Goal: Obtain resource: Download file/media

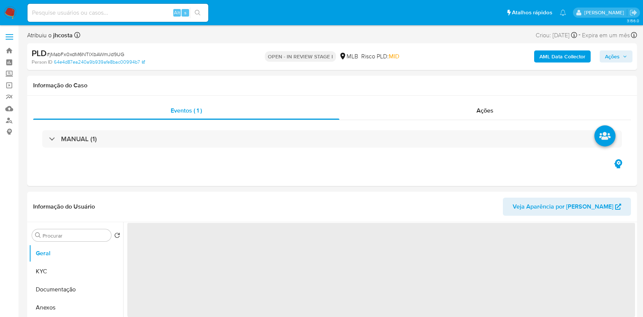
select select "10"
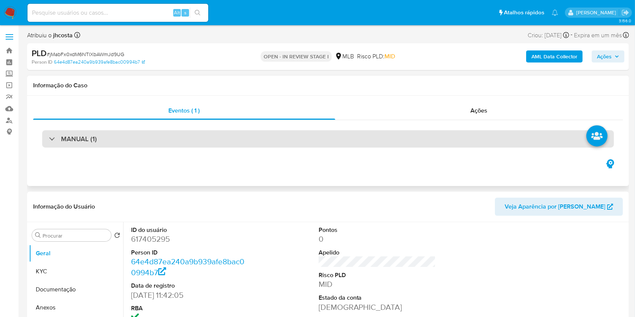
click at [117, 139] on div "MANUAL (1)" at bounding box center [328, 138] width 572 height 17
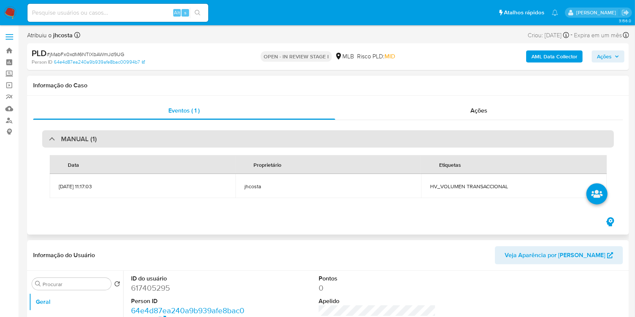
click at [117, 139] on div "MANUAL (1)" at bounding box center [328, 138] width 572 height 17
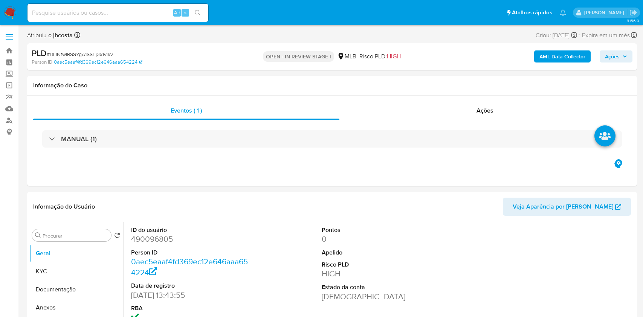
select select "10"
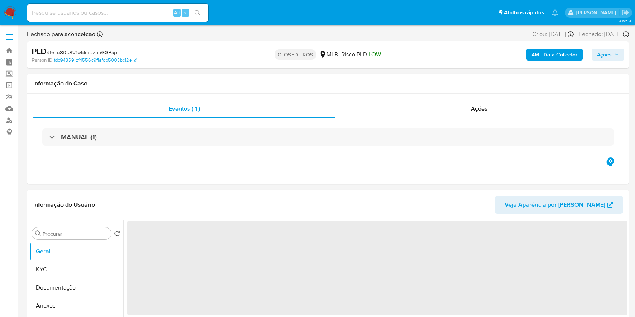
select select "10"
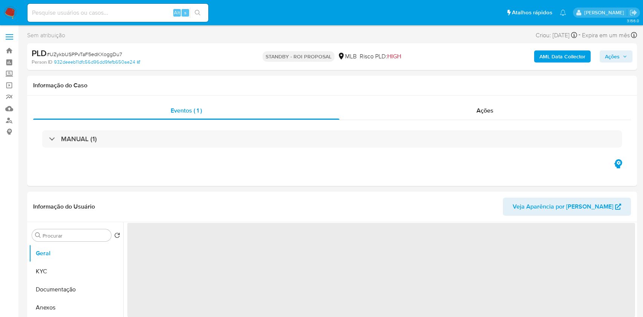
select select "10"
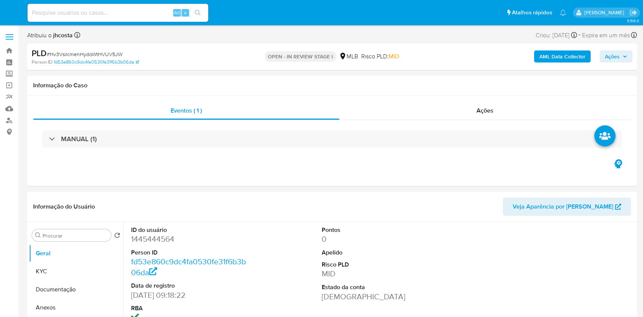
select select "10"
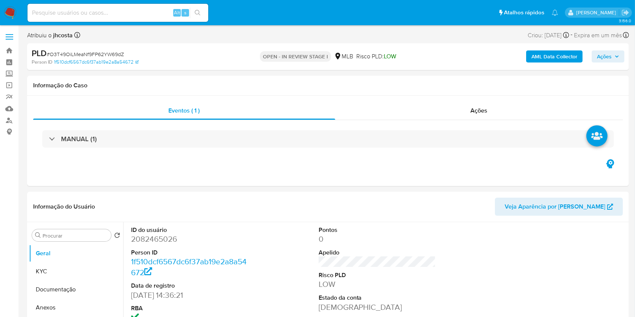
select select "10"
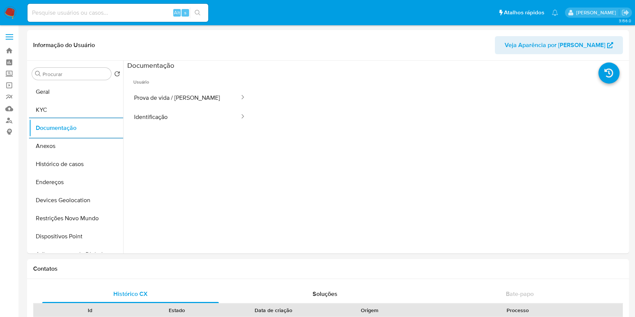
select select "10"
click at [10, 13] on img at bounding box center [10, 12] width 13 height 13
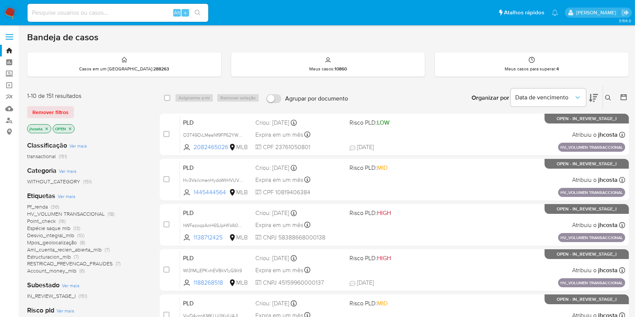
click at [76, 176] on div "Categoria Ver mais WITHOUT_CATEGORY (151)" at bounding box center [87, 175] width 121 height 19
click at [53, 230] on span "Espécie saque mlb" at bounding box center [48, 229] width 43 height 8
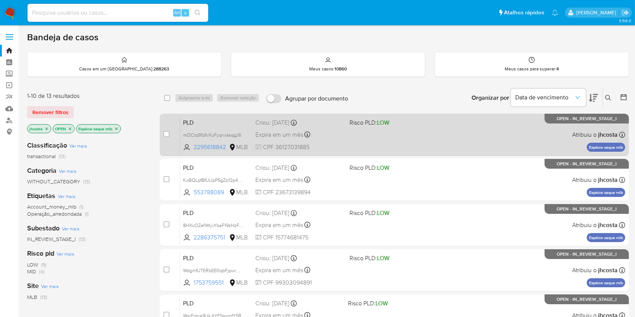
click at [340, 138] on div "Expira em um mês Expira em 26/09/2025 00:31:24" at bounding box center [299, 135] width 88 height 10
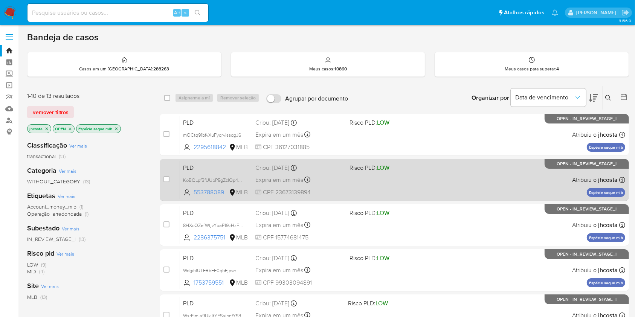
click at [341, 176] on div "Expira em um mês Expira em 26/09/2025 00:29:31" at bounding box center [299, 180] width 88 height 10
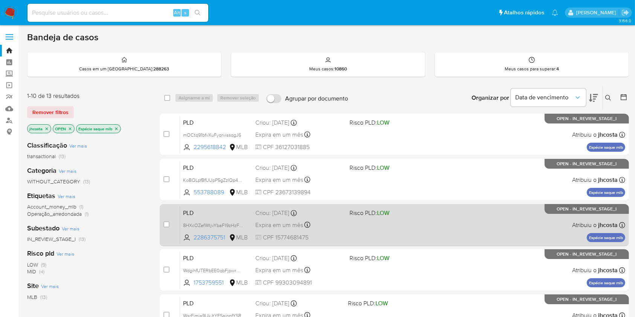
click at [351, 230] on div "PLD 8HXcOZefWtjvYbaF19zHzFwE 2286375751 MLB Risco PLD: LOW Criou: 12/08/2025 Cr…" at bounding box center [402, 225] width 445 height 38
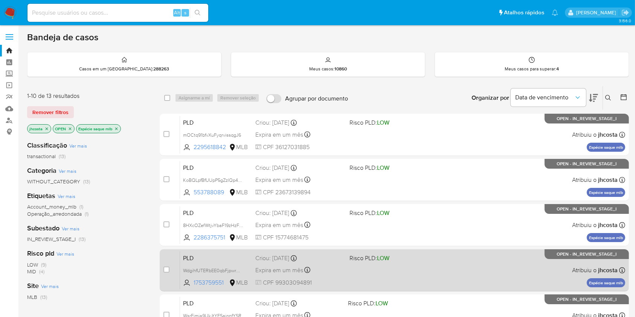
click at [359, 266] on div "PLD WdgihfUTERbEE0qbFjpwrCY5 1753759551 MLB Risco PLD: LOW Criou: 12/08/2025 Cr…" at bounding box center [402, 270] width 445 height 38
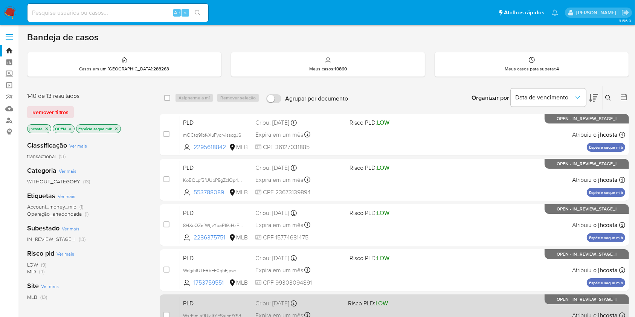
click at [335, 307] on div "PLD WsrEimia9UkJtYFSaipnfYSR 2101840901 MLB Risco PLD: LOW Criou: 12/08/2025 Cr…" at bounding box center [402, 316] width 445 height 38
click at [168, 313] on input "checkbox" at bounding box center [167, 315] width 6 height 6
checkbox input "true"
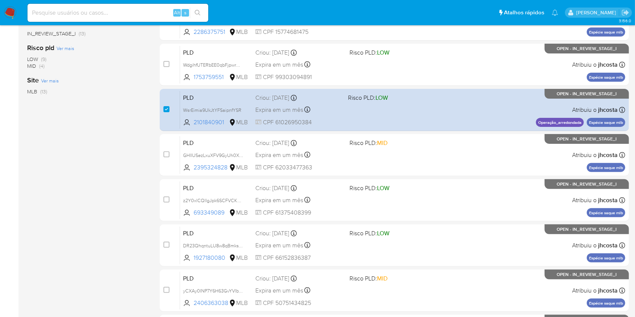
scroll to position [208, 0]
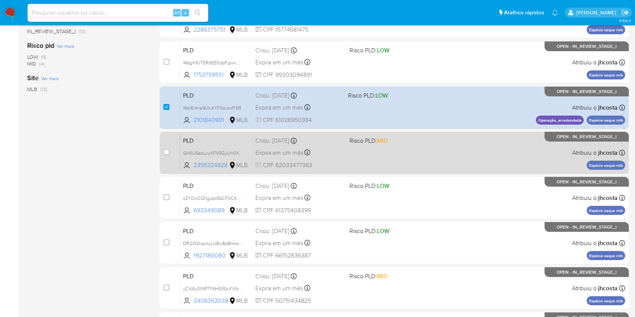
click at [421, 152] on div "PLD GHIIUSezLxuXFV9GyUh0XQ9h 2395324828 MLB Risco PLD: MID Criou: 12/08/2025 Cr…" at bounding box center [402, 153] width 445 height 38
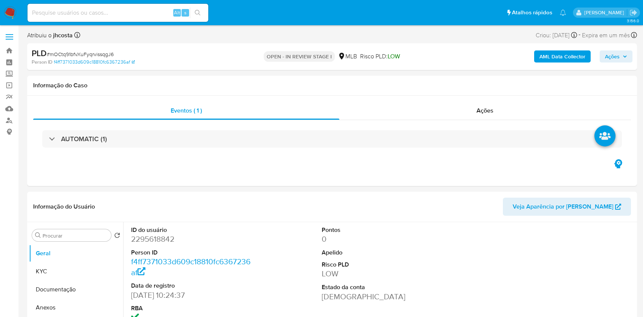
select select "10"
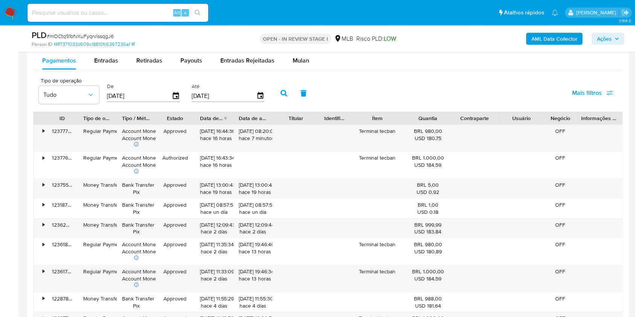
scroll to position [836, 0]
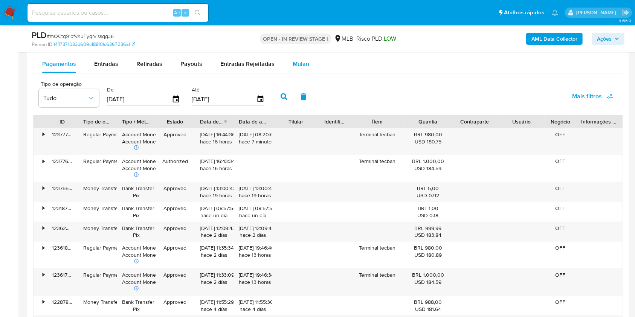
click at [300, 63] on span "Mulan" at bounding box center [301, 64] width 17 height 9
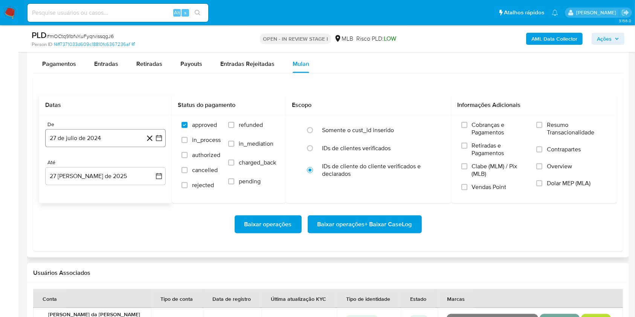
click at [98, 141] on button "27 de julio de 2024" at bounding box center [105, 138] width 121 height 18
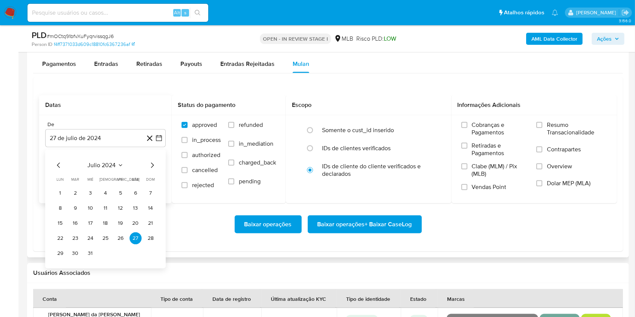
click at [121, 165] on icon "Seleccionar mes y año" at bounding box center [121, 165] width 6 height 6
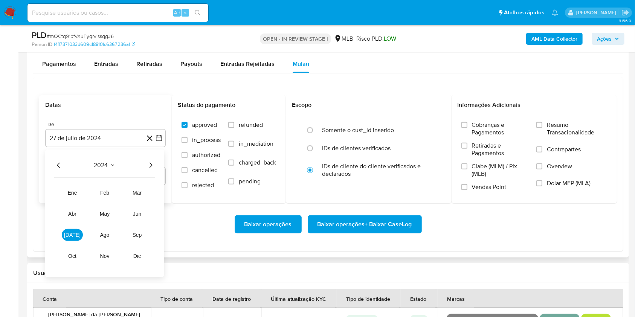
click at [150, 167] on icon "Año siguiente" at bounding box center [151, 165] width 3 height 5
click at [75, 232] on span "[DATE]" at bounding box center [72, 235] width 17 height 6
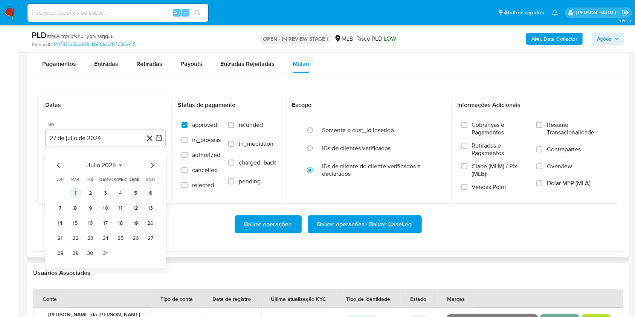
click at [75, 195] on button "1" at bounding box center [75, 193] width 12 height 12
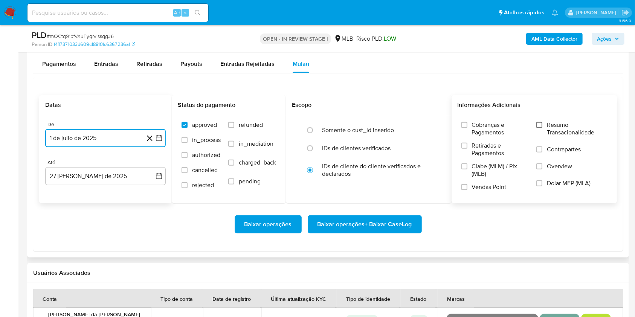
click at [540, 125] on input "Resumo Transacionalidade" at bounding box center [539, 125] width 6 height 6
click at [353, 221] on span "Baixar operações + Baixar CaseLog" at bounding box center [365, 224] width 95 height 17
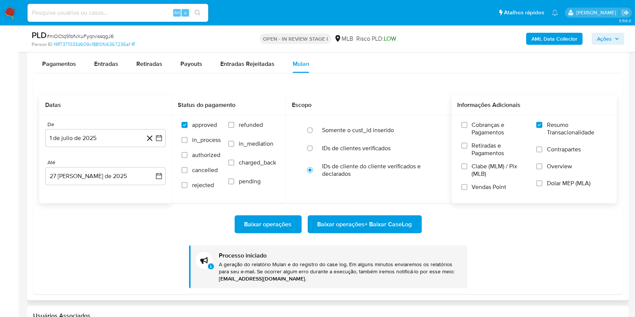
click at [353, 221] on span "Baixar operações + Baixar CaseLog" at bounding box center [365, 224] width 95 height 17
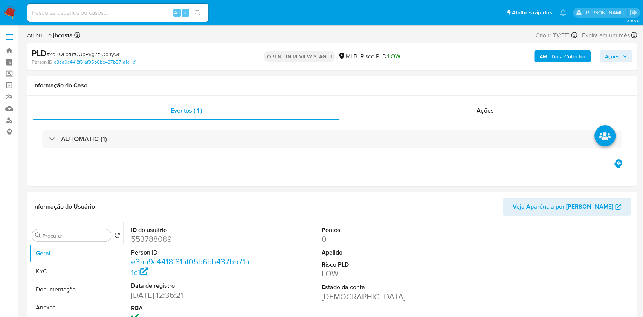
select select "10"
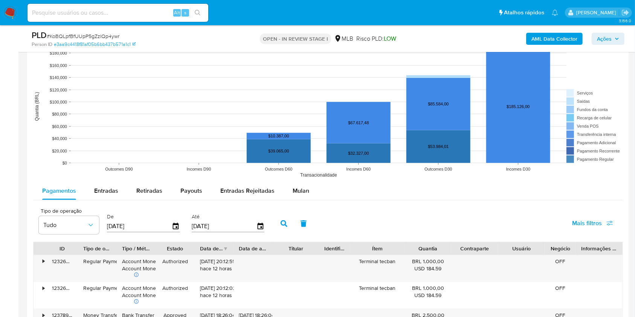
scroll to position [798, 0]
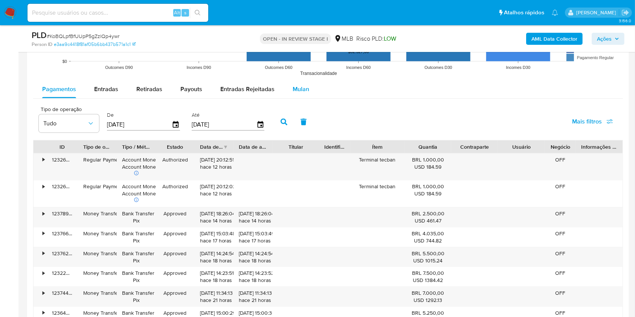
click at [301, 90] on span "Mulan" at bounding box center [301, 89] width 17 height 9
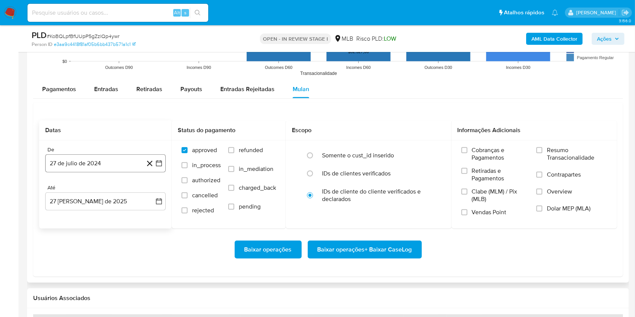
click at [107, 164] on button "27 de julio de 2024" at bounding box center [105, 163] width 121 height 18
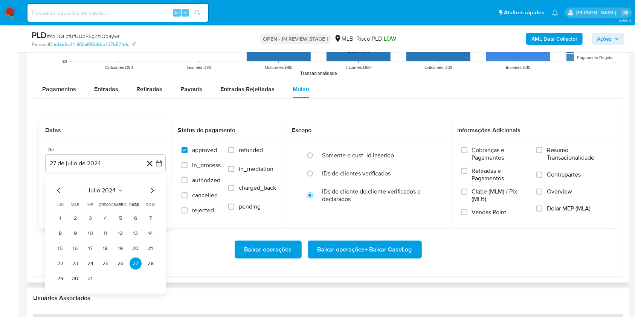
click at [114, 189] on span "julio 2024" at bounding box center [102, 191] width 28 height 8
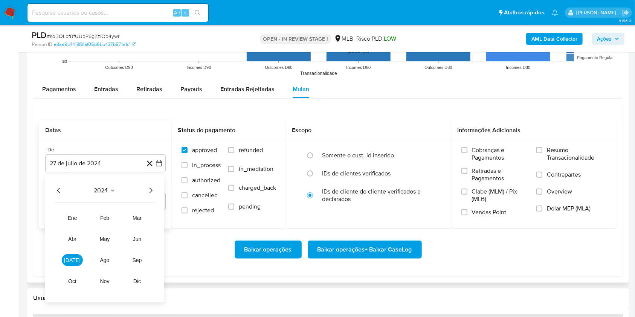
click at [150, 191] on icon "Año siguiente" at bounding box center [150, 190] width 9 height 9
click at [75, 259] on span "[DATE]" at bounding box center [72, 260] width 17 height 6
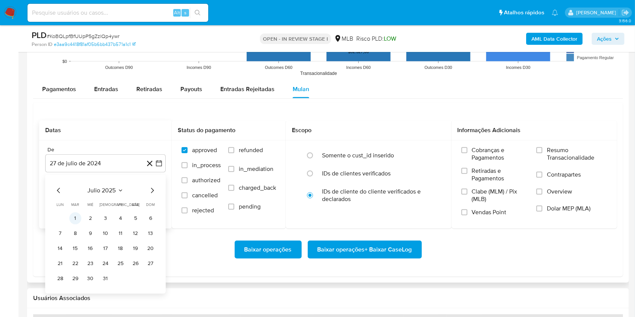
click at [75, 215] on button "1" at bounding box center [75, 218] width 12 height 12
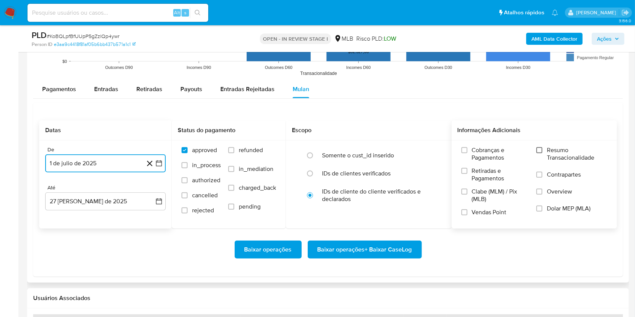
click at [543, 149] on input "Resumo Transacionalidade" at bounding box center [539, 150] width 6 height 6
click at [372, 249] on span "Baixar operações + Baixar CaseLog" at bounding box center [365, 249] width 95 height 17
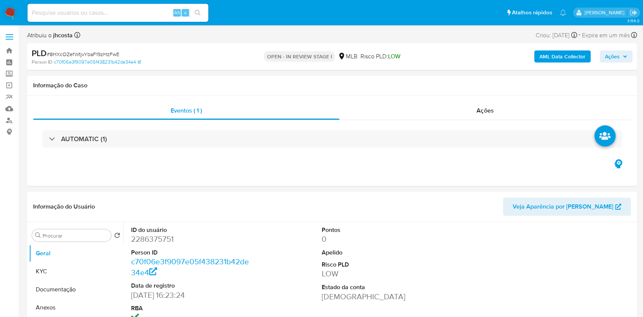
select select "10"
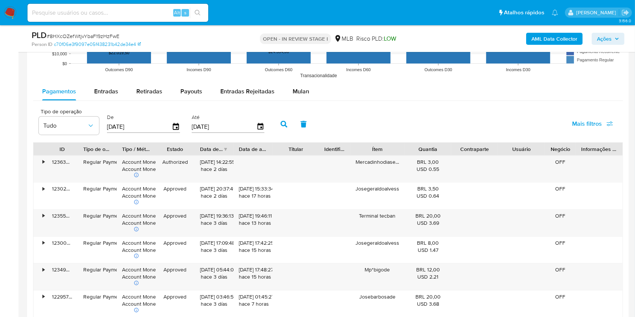
scroll to position [833, 0]
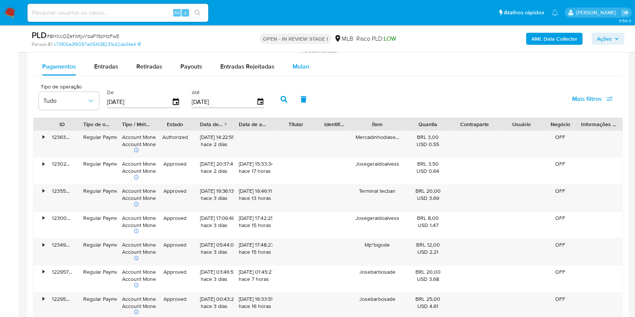
click at [298, 69] on span "Mulan" at bounding box center [301, 66] width 17 height 9
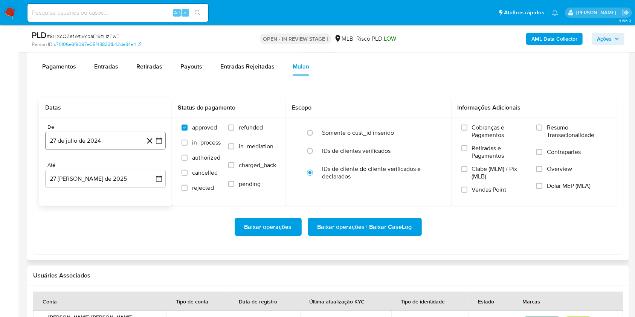
click at [87, 138] on button "27 de julio de 2024" at bounding box center [105, 141] width 121 height 18
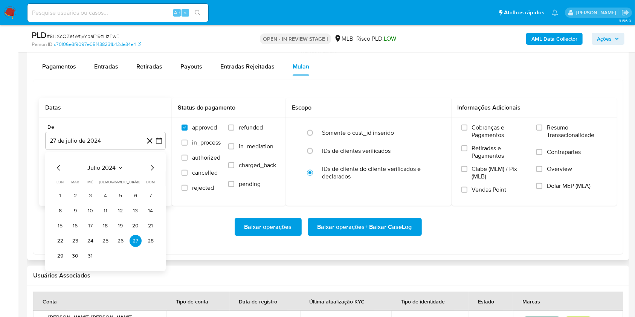
click at [113, 164] on span "julio 2024" at bounding box center [102, 168] width 28 height 8
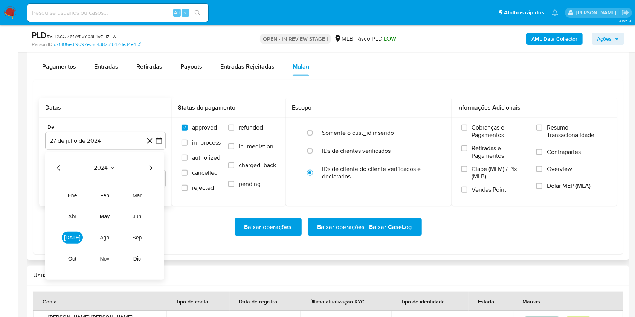
click at [152, 168] on icon "Año siguiente" at bounding box center [150, 168] width 9 height 9
click at [72, 238] on span "[DATE]" at bounding box center [72, 238] width 17 height 6
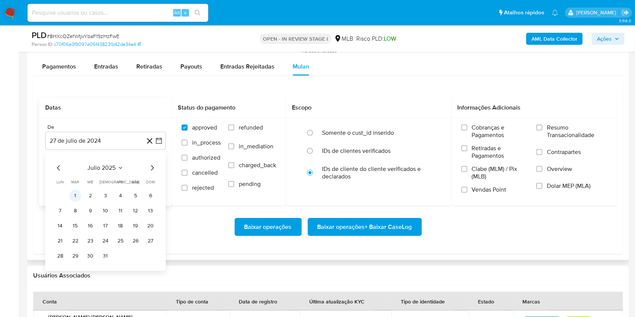
click at [74, 198] on button "1" at bounding box center [75, 196] width 12 height 12
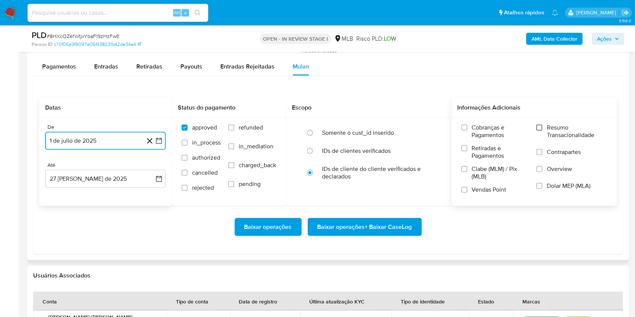
click at [541, 129] on input "Resumo Transacionalidade" at bounding box center [539, 128] width 6 height 6
click at [413, 223] on button "Baixar operações + Baixar CaseLog" at bounding box center [365, 227] width 114 height 18
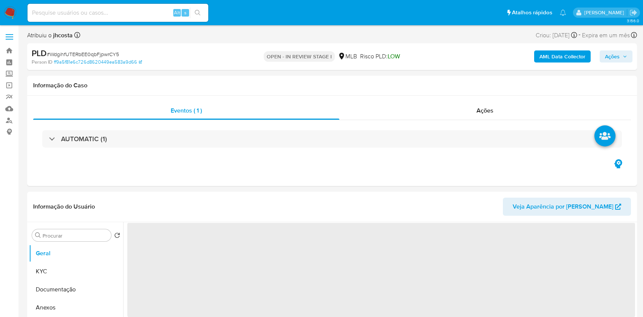
select select "10"
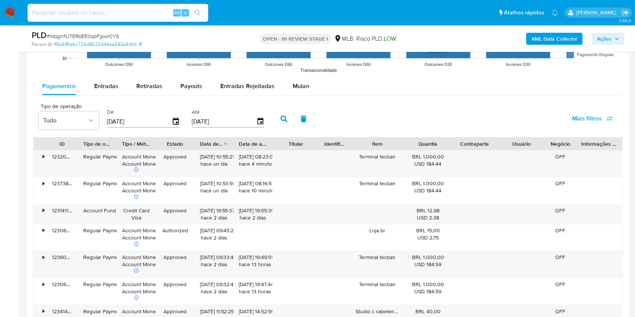
scroll to position [812, 0]
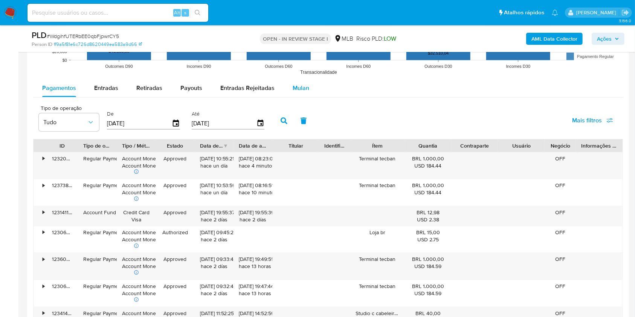
click at [302, 85] on span "Mulan" at bounding box center [301, 88] width 17 height 9
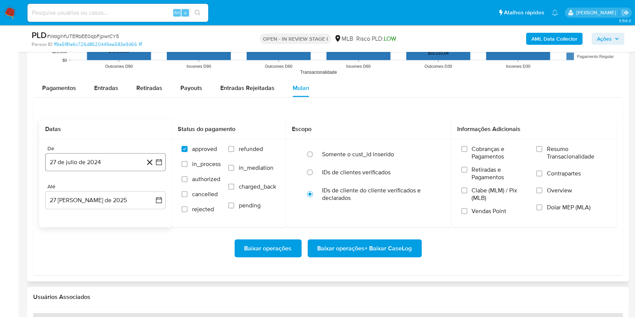
click at [99, 161] on button "27 de julio de 2024" at bounding box center [105, 162] width 121 height 18
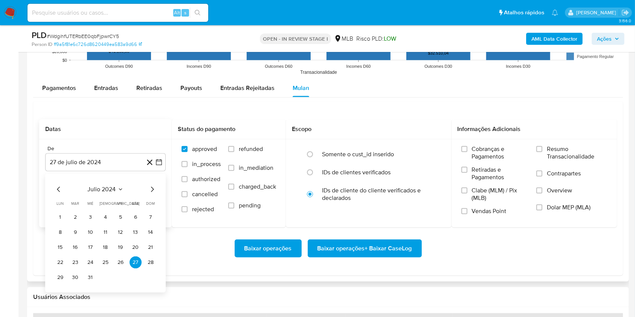
click at [117, 186] on button "julio 2024" at bounding box center [106, 190] width 36 height 8
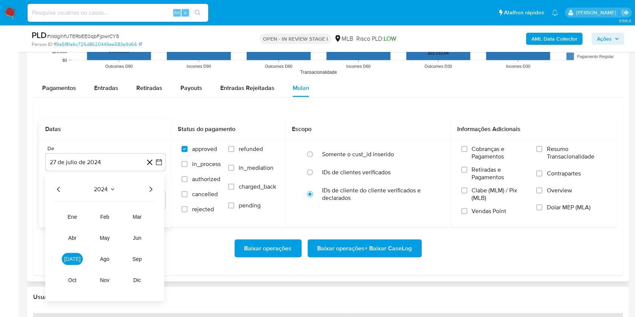
click at [148, 189] on icon "Año siguiente" at bounding box center [150, 189] width 9 height 9
click at [74, 256] on span "jul" at bounding box center [72, 259] width 17 height 6
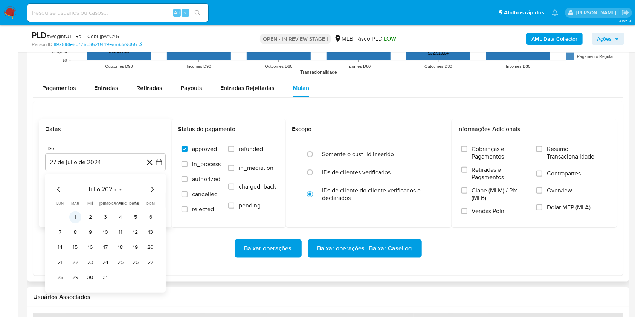
click at [79, 213] on button "1" at bounding box center [75, 217] width 12 height 12
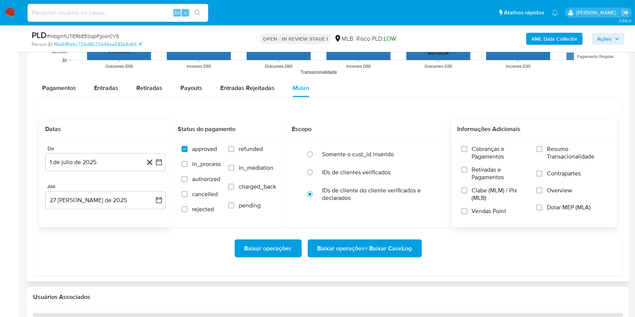
click at [550, 152] on span "Resumo Transacionalidade" at bounding box center [577, 152] width 60 height 15
click at [543, 152] on input "Resumo Transacionalidade" at bounding box center [539, 149] width 6 height 6
click at [388, 255] on span "Baixar operações + Baixar CaseLog" at bounding box center [365, 248] width 95 height 17
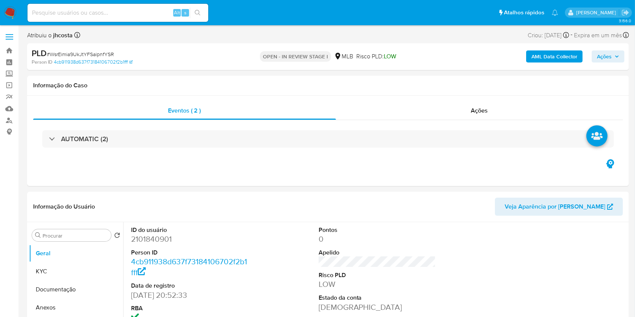
select select "10"
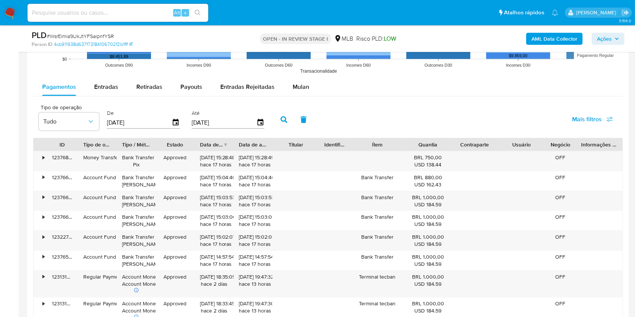
scroll to position [760, 0]
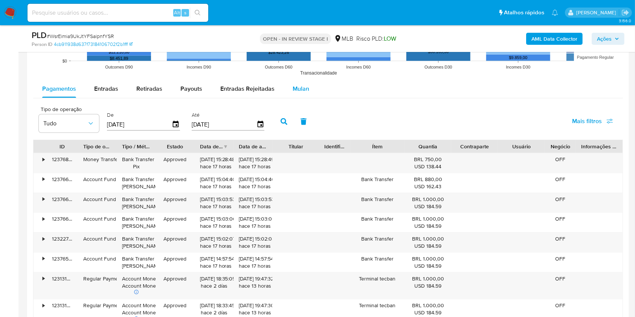
click at [305, 92] on span "Mulan" at bounding box center [301, 88] width 17 height 9
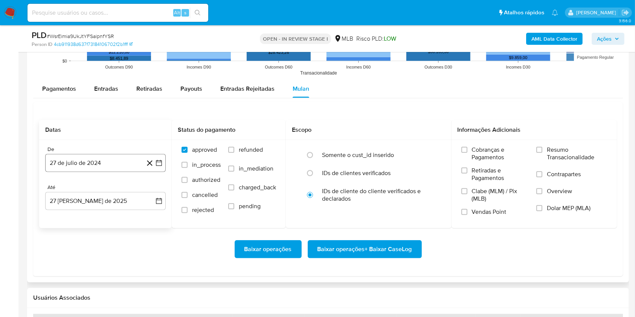
click at [128, 160] on button "27 de julio de 2024" at bounding box center [105, 163] width 121 height 18
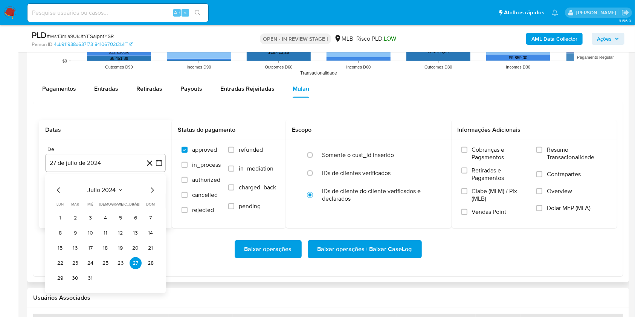
click at [119, 190] on icon "Seleccionar mes y año" at bounding box center [120, 191] width 3 height 2
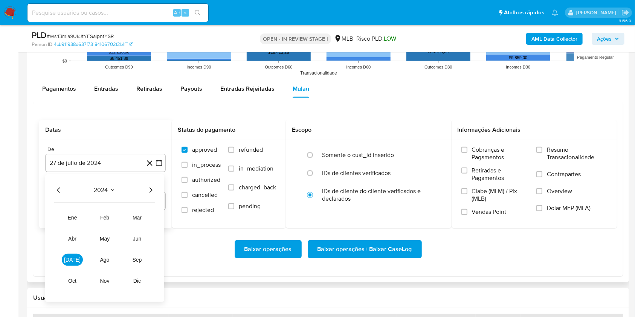
click at [152, 191] on icon "Año siguiente" at bounding box center [150, 190] width 9 height 9
click at [74, 263] on button "[DATE]" at bounding box center [72, 260] width 21 height 12
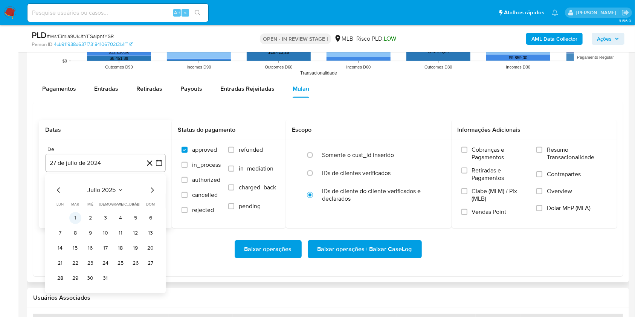
click at [75, 219] on button "1" at bounding box center [75, 218] width 12 height 12
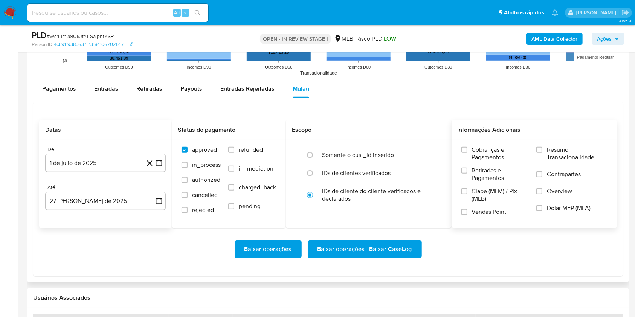
click at [557, 149] on span "Resumo Transacionalidade" at bounding box center [577, 153] width 60 height 15
click at [543, 149] on input "Resumo Transacionalidade" at bounding box center [539, 150] width 6 height 6
click at [381, 250] on span "Baixar operações + Baixar CaseLog" at bounding box center [365, 249] width 95 height 17
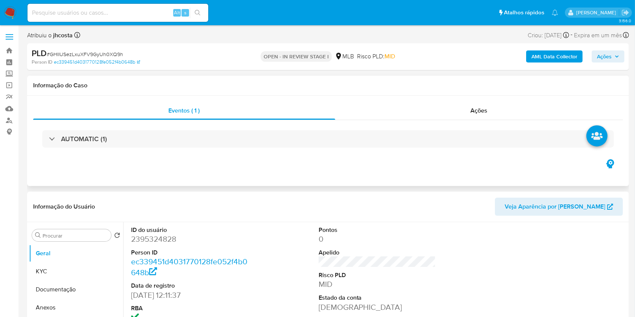
select select "10"
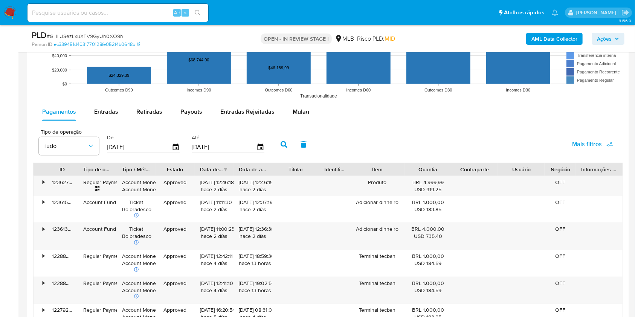
scroll to position [759, 0]
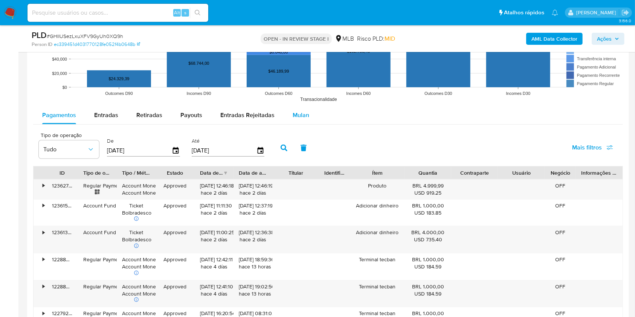
click at [301, 116] on span "Mulan" at bounding box center [301, 115] width 17 height 9
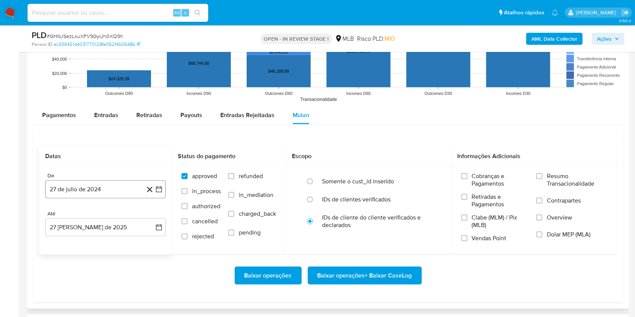
click at [109, 189] on button "27 de julio de 2024" at bounding box center [105, 189] width 121 height 18
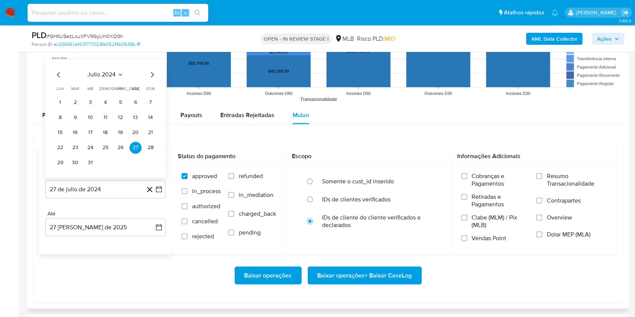
click at [116, 73] on button "julio 2024" at bounding box center [106, 75] width 36 height 8
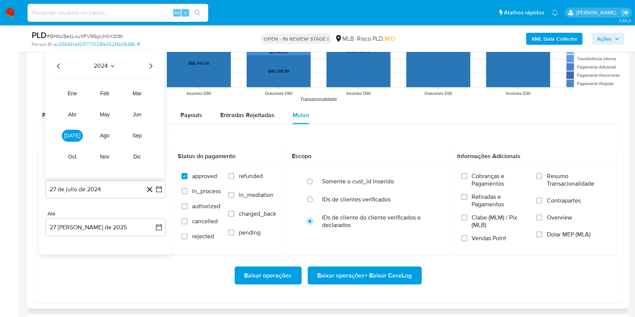
click at [150, 62] on icon "Año siguiente" at bounding box center [150, 66] width 9 height 9
click at [70, 135] on span "jul" at bounding box center [72, 136] width 17 height 6
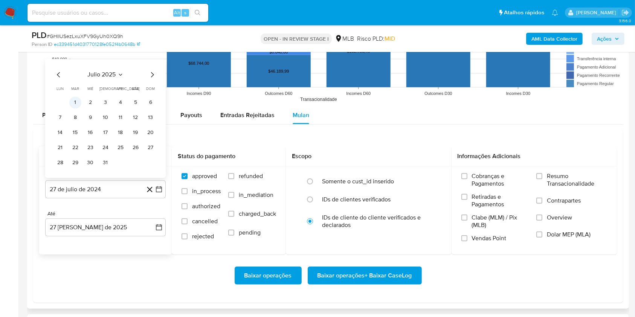
click at [78, 104] on button "1" at bounding box center [75, 103] width 12 height 12
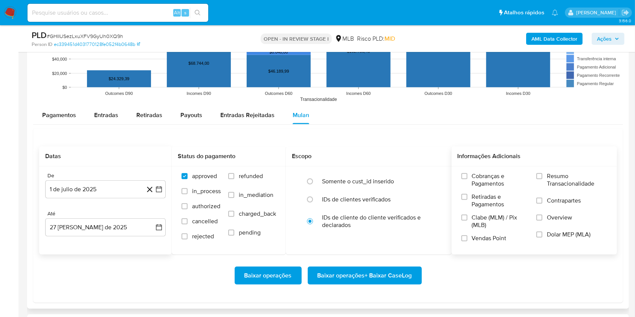
click at [566, 179] on span "Resumo Transacionalidade" at bounding box center [577, 180] width 60 height 15
click at [543, 179] on input "Resumo Transacionalidade" at bounding box center [539, 176] width 6 height 6
click at [383, 273] on span "Baixar operações + Baixar CaseLog" at bounding box center [365, 275] width 95 height 17
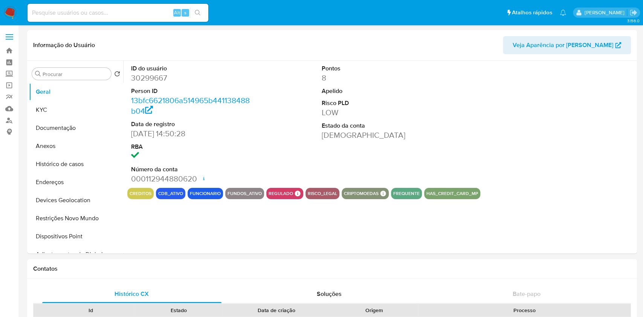
select select "10"
